Goal: Check status

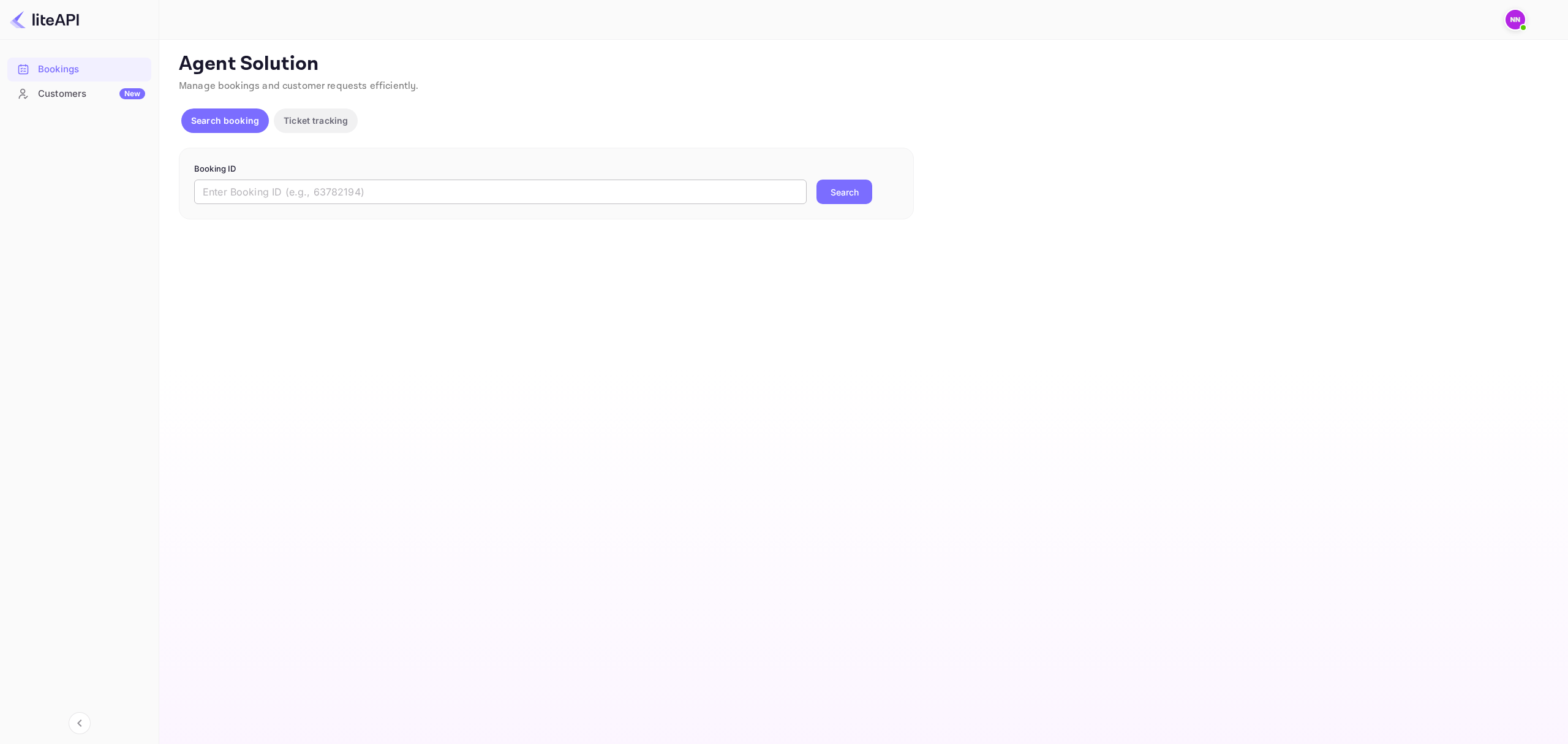
click at [517, 193] on input "text" at bounding box center [500, 191] width 613 height 24
paste input "6196672"
click at [824, 196] on button "Search" at bounding box center [844, 191] width 55 height 24
click at [851, 191] on button "Search" at bounding box center [844, 191] width 55 height 24
drag, startPoint x: 758, startPoint y: 182, endPoint x: -163, endPoint y: 118, distance: 923.2
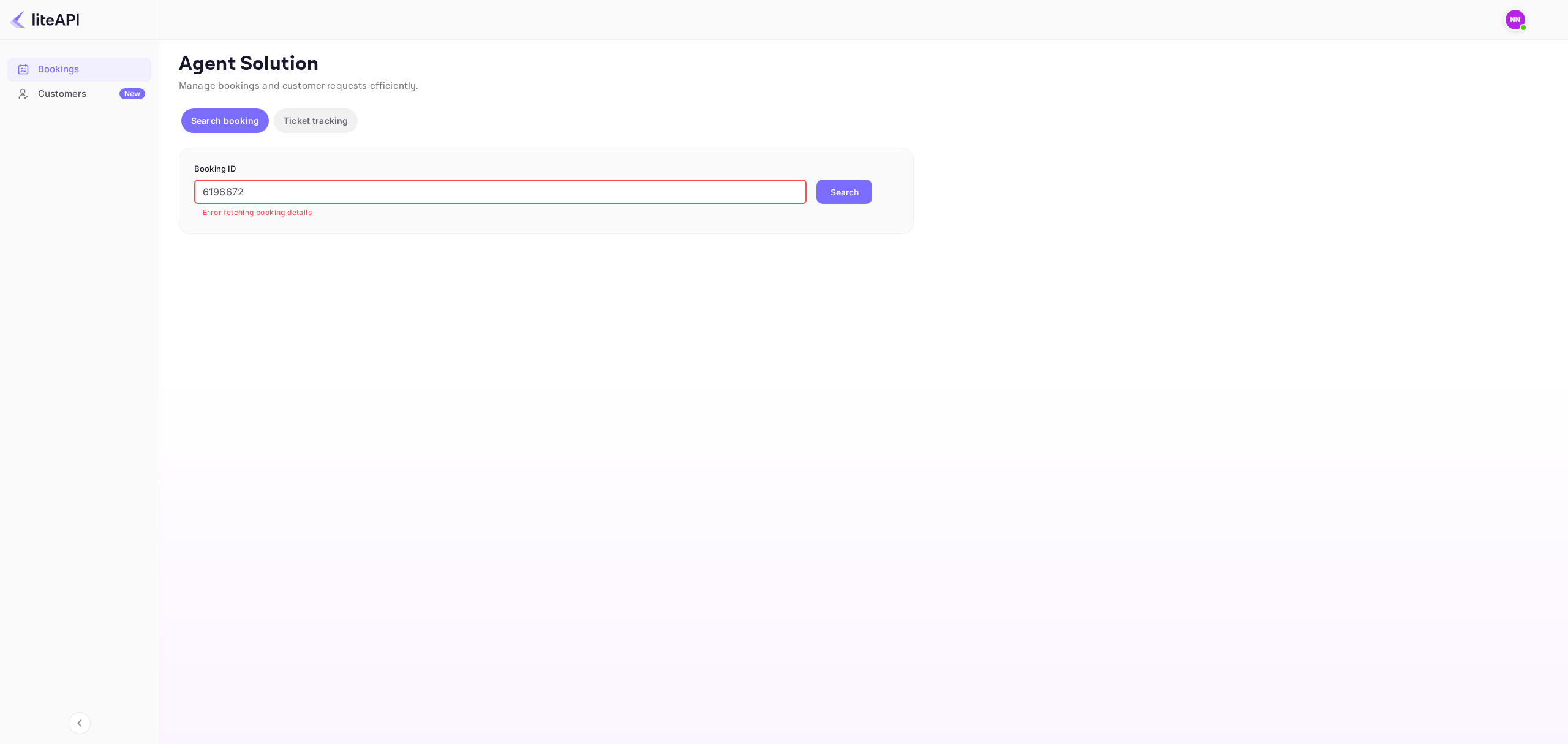
click at [0, 118] on html "Bookings Customers New Now you can check your travel website directly from the …" at bounding box center [784, 372] width 1568 height 744
click at [817, 180] on button "Search" at bounding box center [844, 191] width 55 height 24
drag, startPoint x: 444, startPoint y: 182, endPoint x: 44, endPoint y: 152, distance: 401.1
click at [16, 152] on div "Bookings Customers New Now you can check your travel website directly from the …" at bounding box center [784, 372] width 1568 height 744
paste input "EfLDRjoLG"
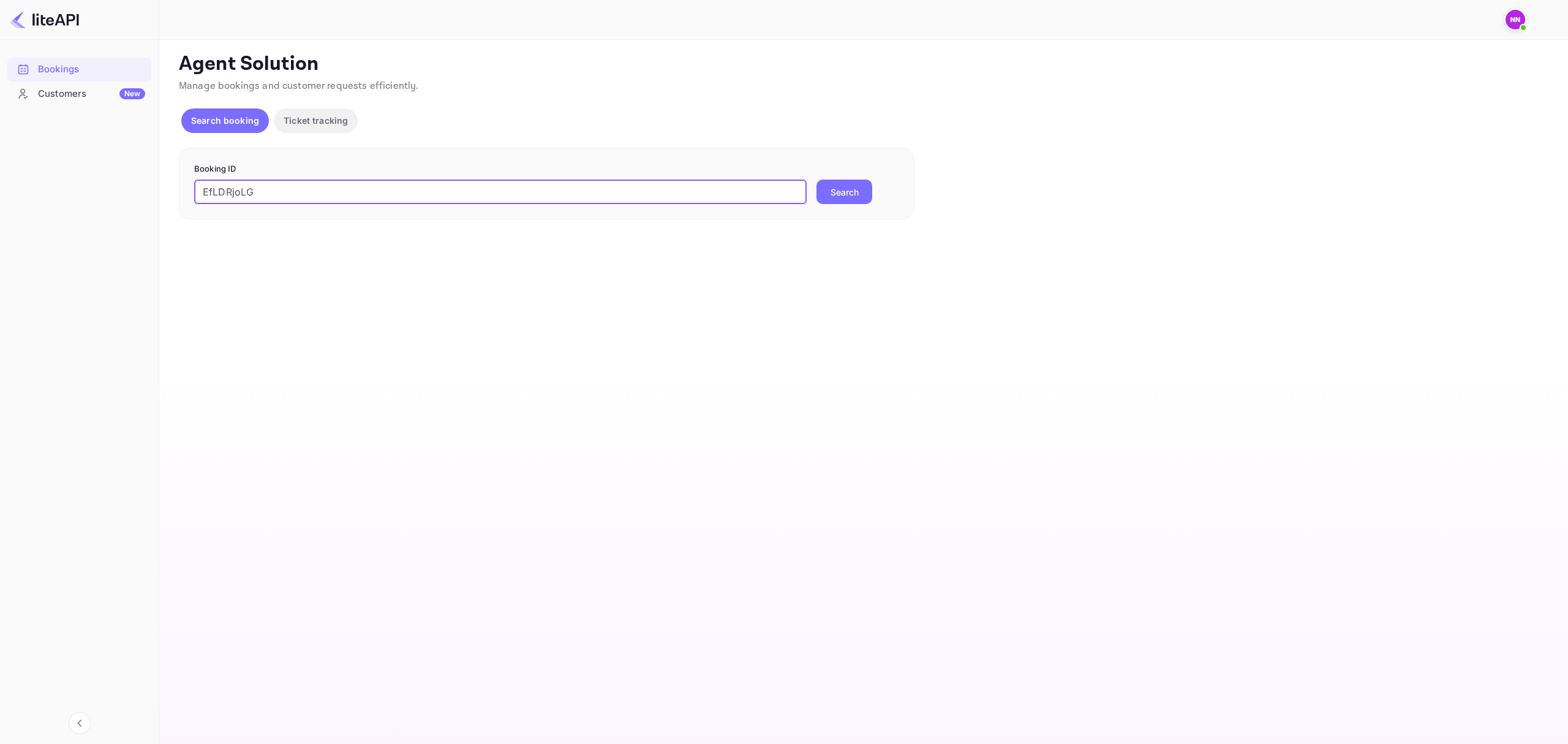
type input "EfLDRjoLG"
click at [817, 180] on button "Search" at bounding box center [844, 191] width 55 height 24
click at [849, 187] on button "Search" at bounding box center [844, 191] width 55 height 24
click at [838, 195] on button "Search" at bounding box center [844, 191] width 55 height 24
click at [738, 195] on input "text" at bounding box center [500, 191] width 613 height 24
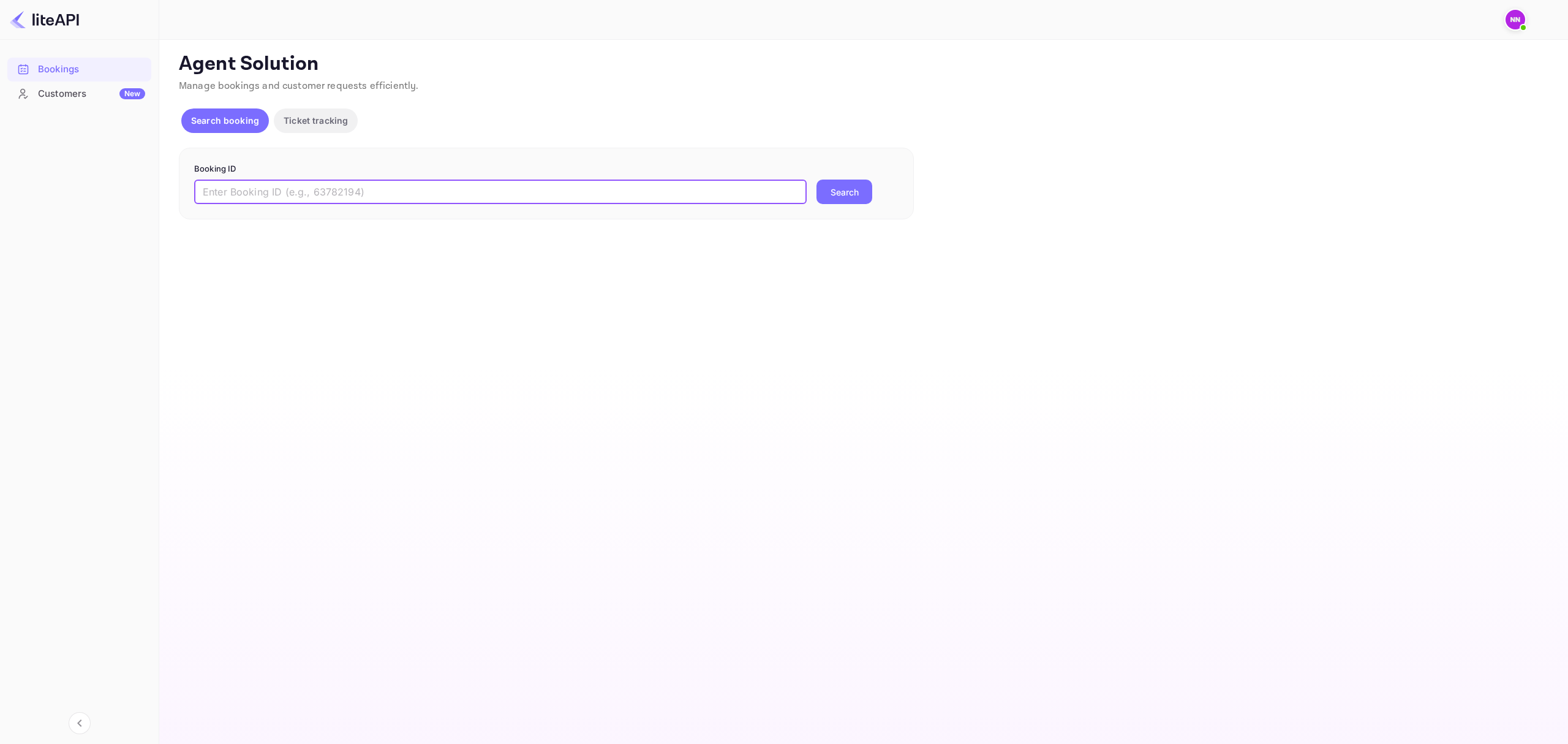
paste input "EfLDRjoLG"
type input "EfLDRjoLG"
click at [855, 190] on button "Search" at bounding box center [844, 191] width 55 height 24
click at [836, 192] on button "Search" at bounding box center [844, 191] width 55 height 24
click at [915, 202] on div "Agent Solution Manage bookings and customer requests efficiently. Search bookin…" at bounding box center [862, 143] width 1367 height 182
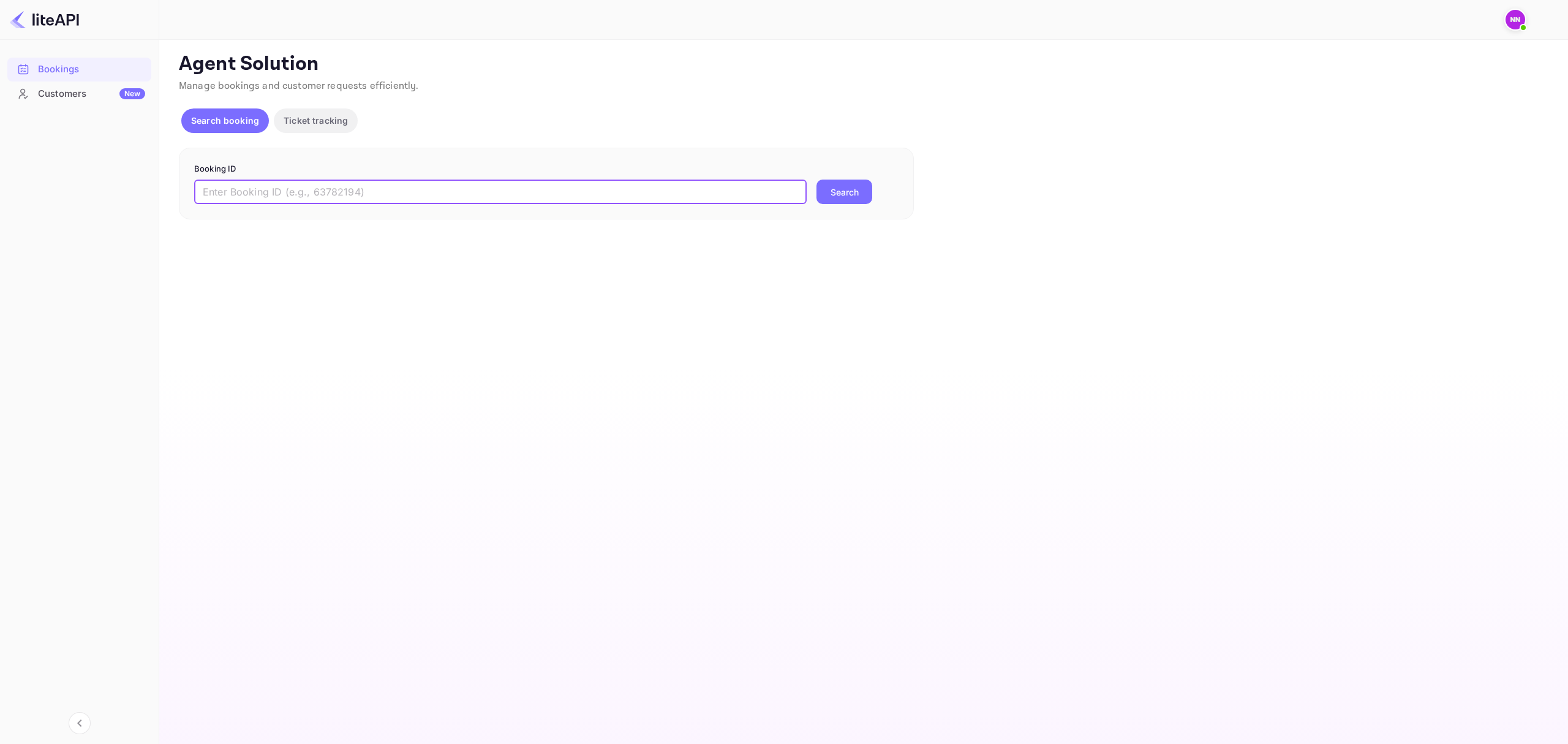
click at [495, 197] on input "text" at bounding box center [500, 191] width 613 height 24
paste input "TBOH Conf No- XEZMWK"
click at [853, 188] on button "Search" at bounding box center [844, 191] width 55 height 24
drag, startPoint x: 459, startPoint y: 187, endPoint x: -47, endPoint y: 191, distance: 506.0
click at [0, 191] on html "Bookings Customers New Now you can check your travel website directly from the …" at bounding box center [784, 372] width 1568 height 744
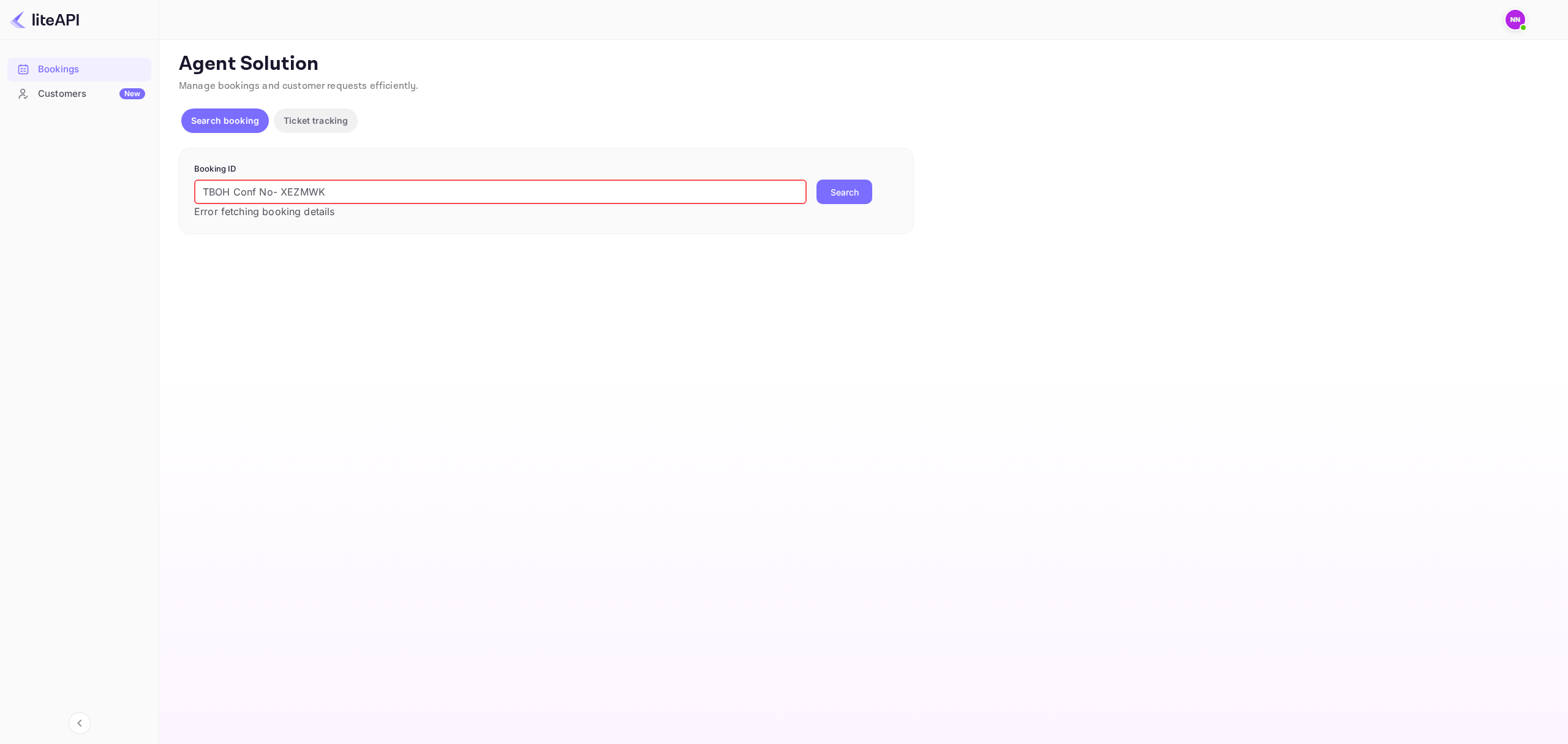
paste input "EfLDRjoLG"
drag, startPoint x: 857, startPoint y: 186, endPoint x: 885, endPoint y: 195, distance: 29.4
click at [858, 186] on button "Search" at bounding box center [844, 191] width 55 height 24
drag, startPoint x: 186, startPoint y: 178, endPoint x: 64, endPoint y: 174, distance: 122.1
click at [56, 177] on div "Bookings Customers New Now you can check your travel website directly from the …" at bounding box center [784, 372] width 1568 height 744
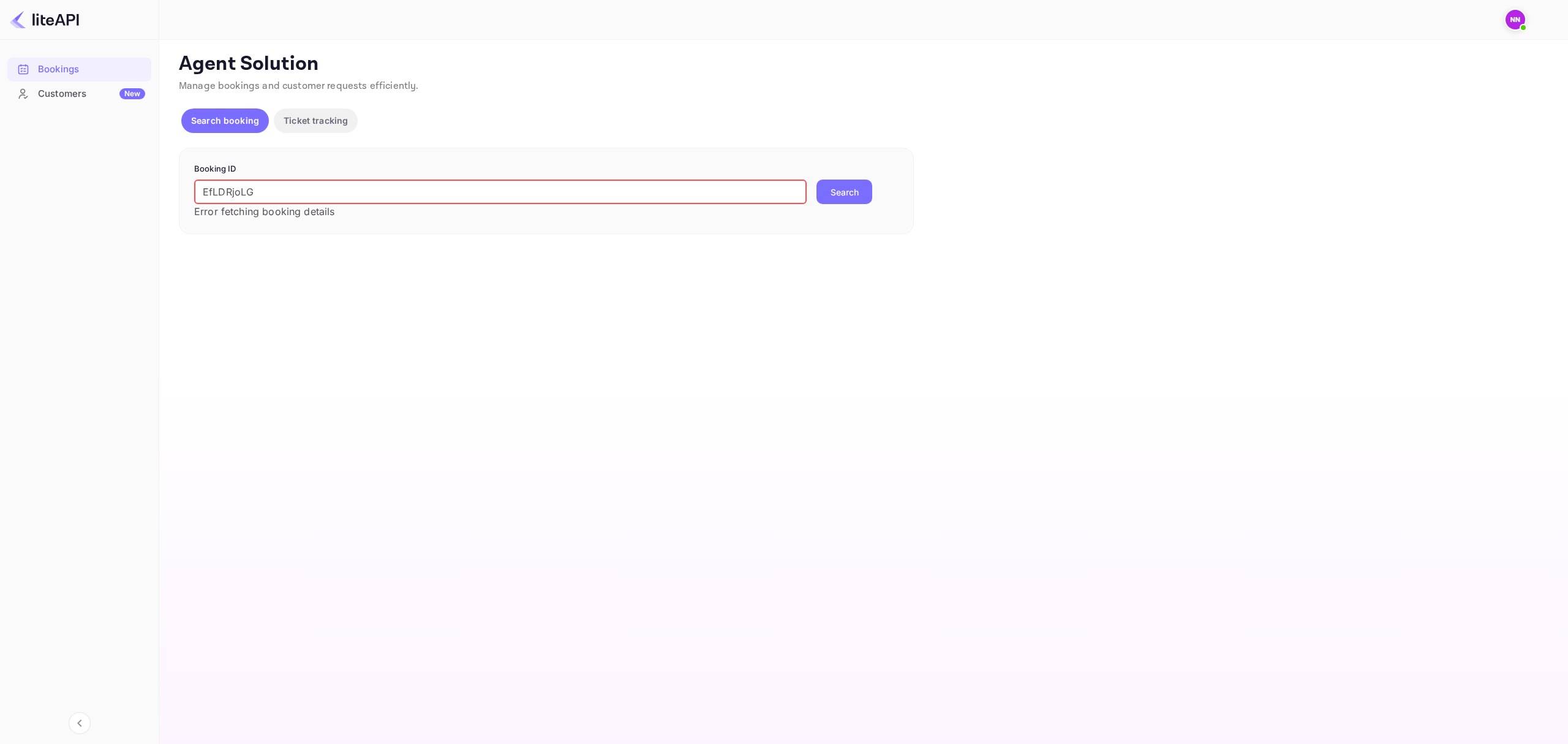
paste input "55076320"
click at [860, 193] on button "Search" at bounding box center [844, 191] width 55 height 24
drag, startPoint x: 346, startPoint y: 182, endPoint x: 44, endPoint y: 150, distance: 303.7
click at [0, 149] on html "Bookings Customers New Now you can check your travel website directly from the …" at bounding box center [784, 372] width 1568 height 744
paste input "7479192"
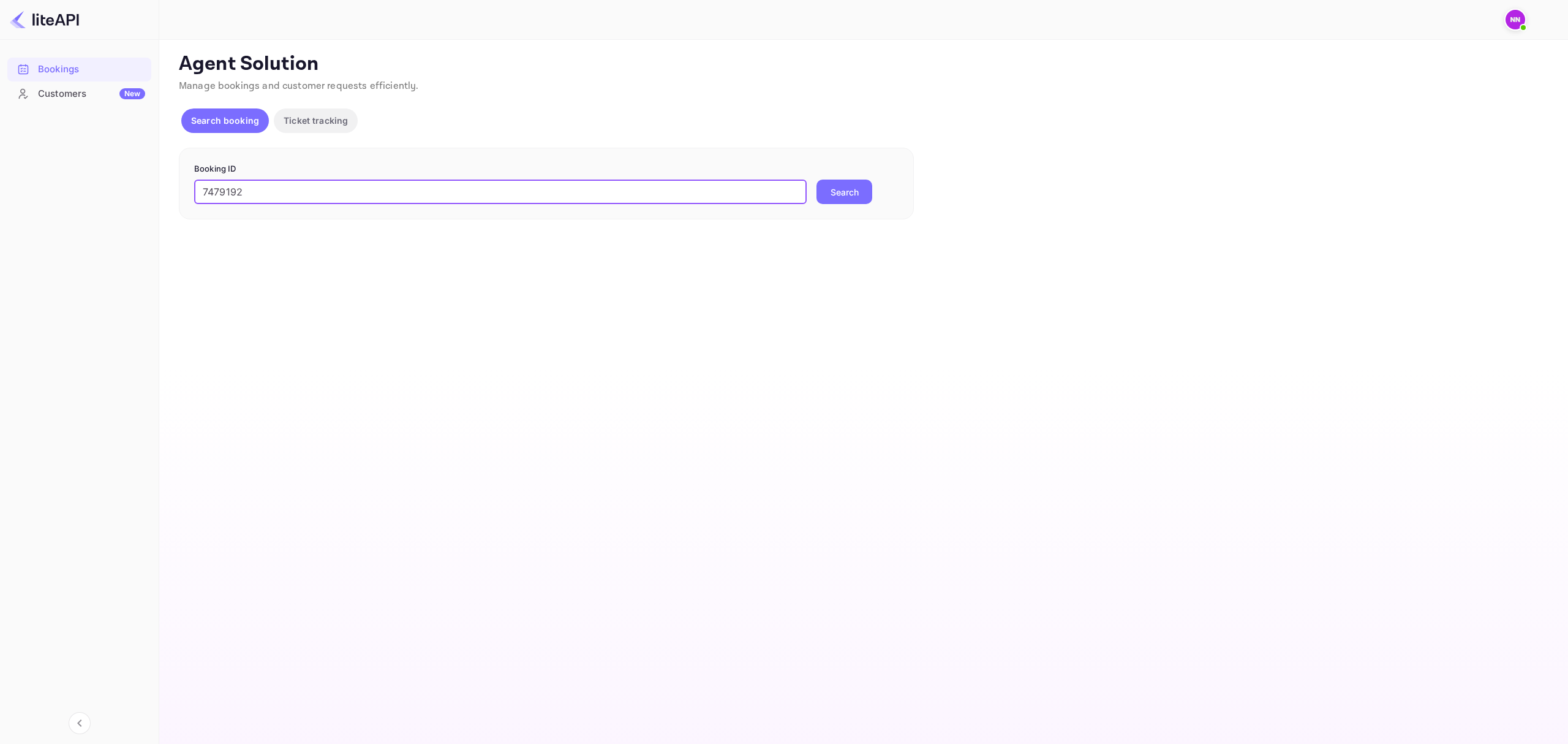
type input "7479192"
click at [817, 180] on button "Search" at bounding box center [844, 191] width 55 height 24
click at [1519, 16] on img at bounding box center [1515, 19] width 19 height 19
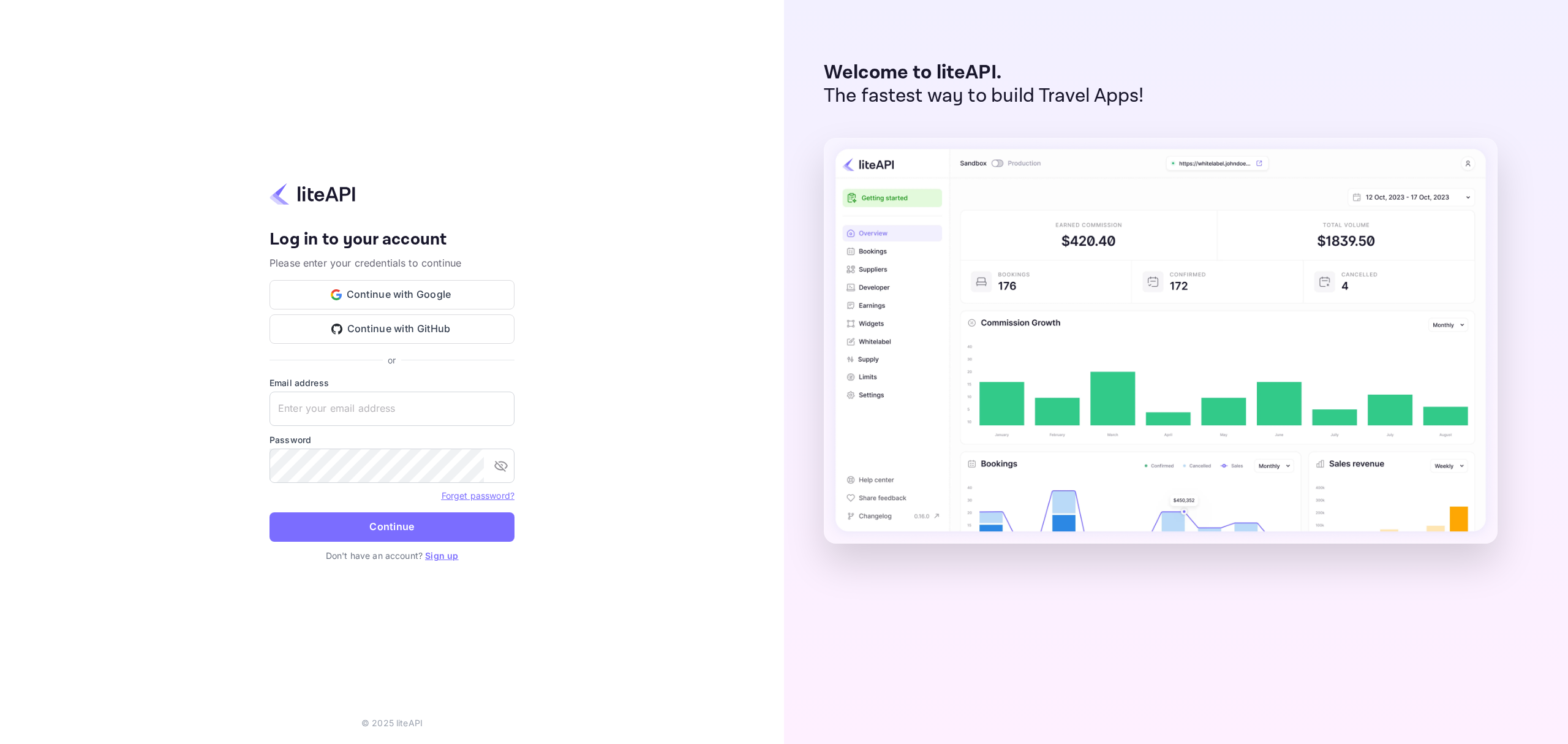
type input "[EMAIL_ADDRESS][DOMAIN_NAME]"
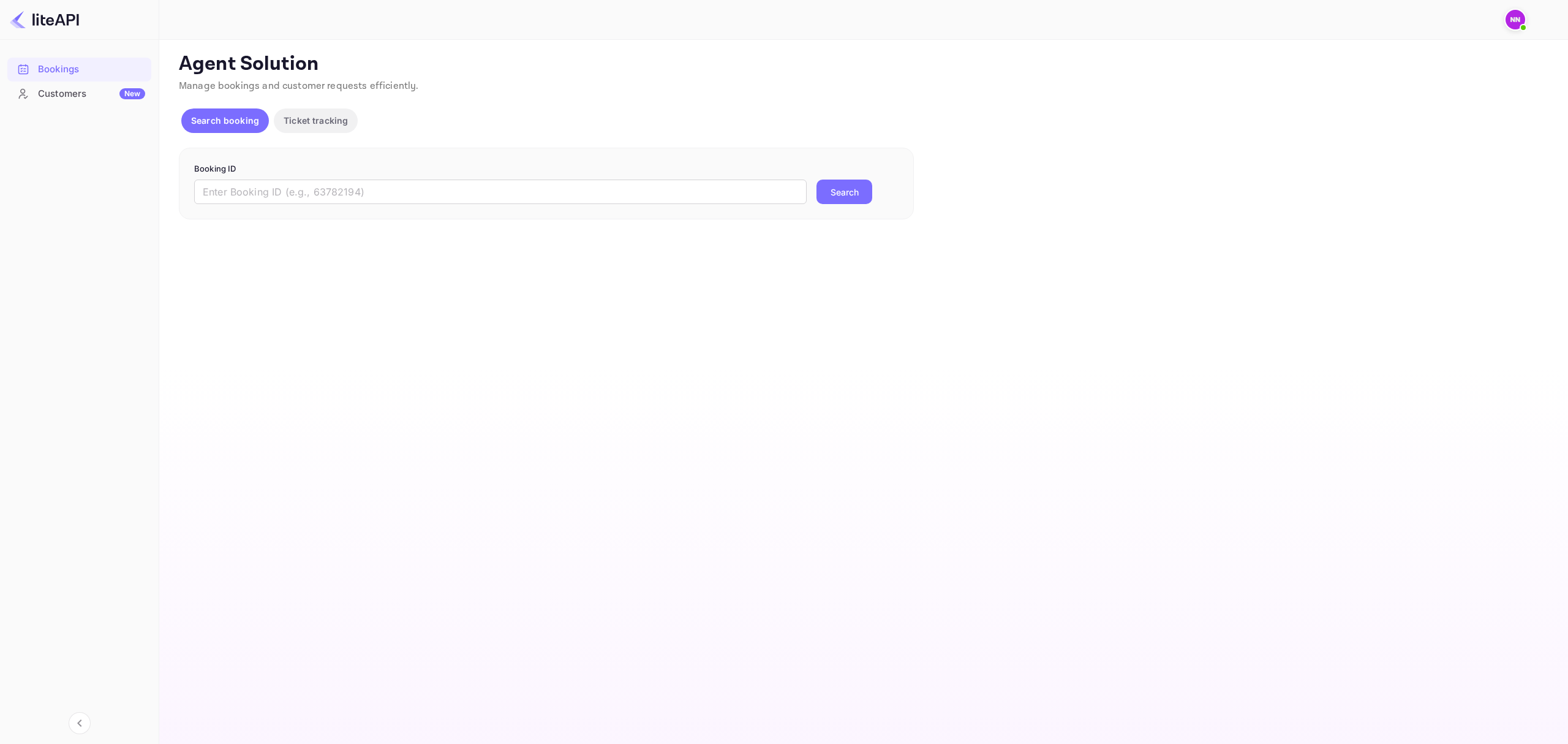
click at [430, 463] on main "Unsaved Changes Ticket Affiliate URL [URL][DOMAIN_NAME] Business partner name N…" at bounding box center [863, 391] width 1409 height 704
